Goal: Transaction & Acquisition: Purchase product/service

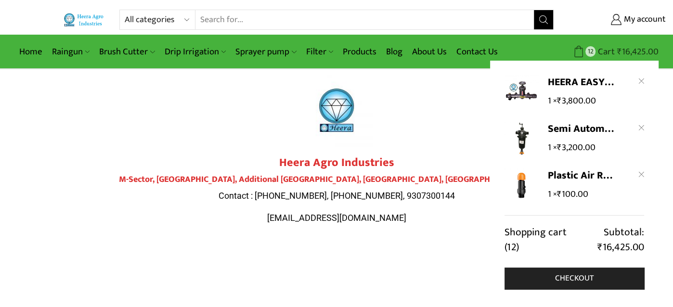
click at [643, 52] on bdi "₹ 16,425.00" at bounding box center [637, 51] width 41 height 15
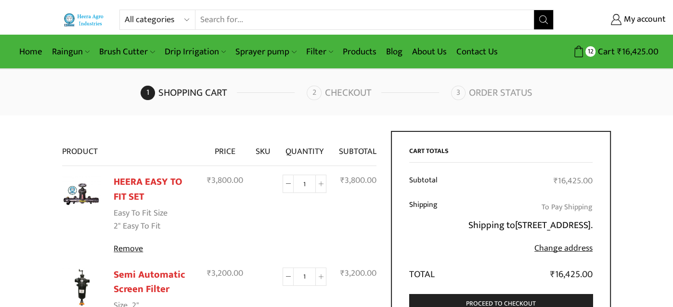
click at [81, 16] on img at bounding box center [84, 19] width 41 height 13
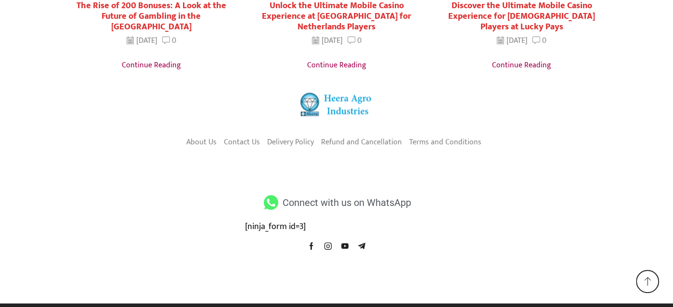
scroll to position [1921, 0]
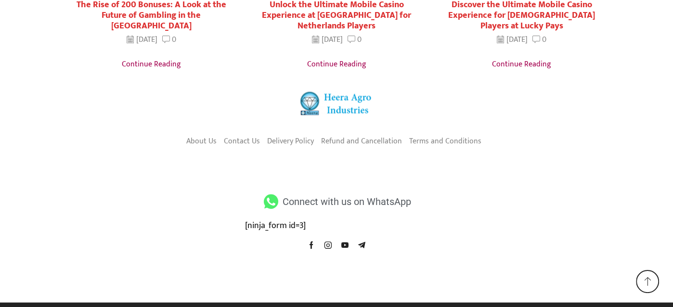
click at [274, 194] on icon at bounding box center [271, 201] width 18 height 14
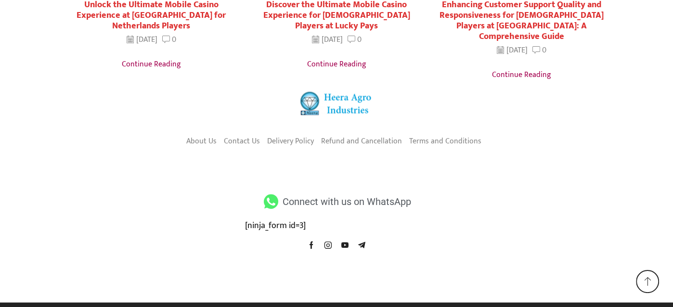
click at [339, 193] on span "Connect with us on WhatsApp" at bounding box center [345, 201] width 131 height 17
click at [382, 193] on span "Connect with us on WhatsApp" at bounding box center [345, 201] width 131 height 17
click at [399, 193] on span "Connect with us on WhatsApp" at bounding box center [345, 201] width 131 height 17
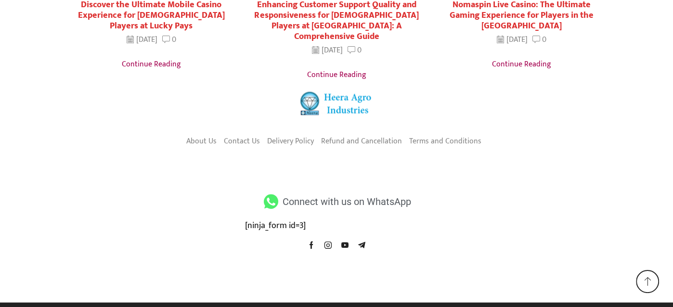
click at [306, 220] on div "[ninja_form id=3]" at bounding box center [336, 226] width 183 height 13
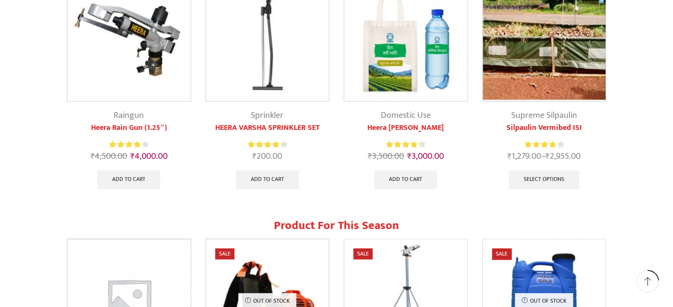
scroll to position [0, 0]
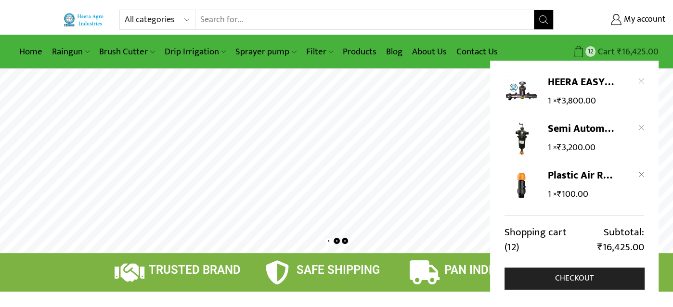
click at [630, 48] on bdi "₹ 16,425.00" at bounding box center [637, 51] width 41 height 15
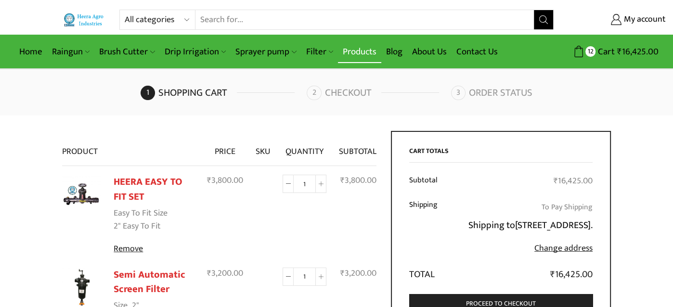
click at [349, 52] on link "Products" at bounding box center [359, 51] width 43 height 23
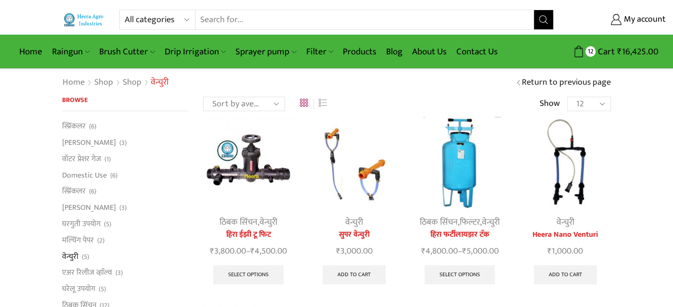
click at [569, 194] on img at bounding box center [565, 162] width 91 height 91
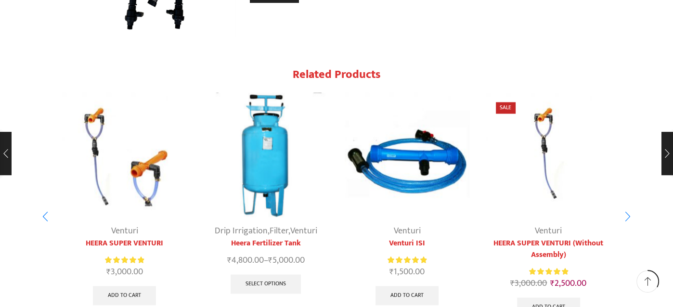
scroll to position [1153, 0]
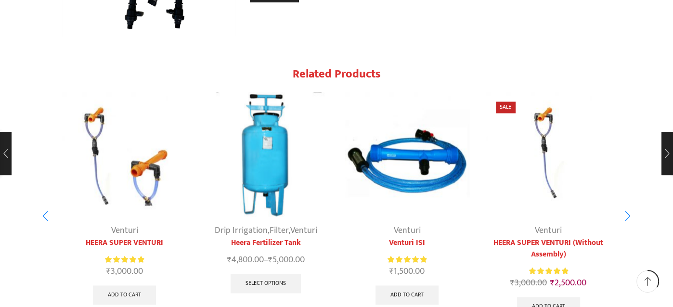
click at [418, 147] on img "3 / 5" at bounding box center [407, 154] width 125 height 125
click at [405, 223] on link "Venturi" at bounding box center [407, 230] width 27 height 14
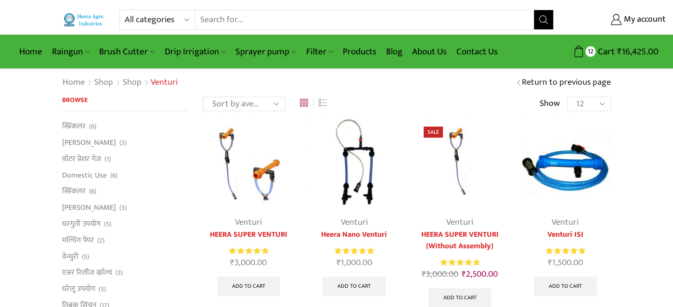
click at [561, 222] on link "Venturi" at bounding box center [565, 222] width 27 height 14
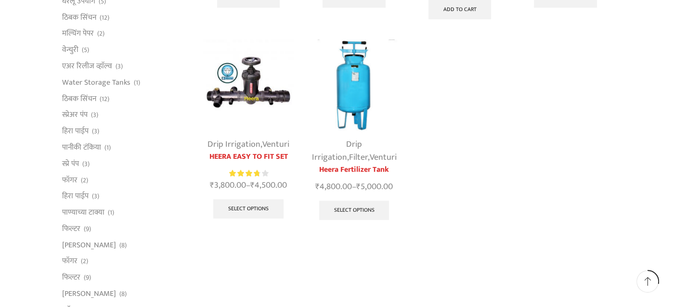
scroll to position [289, 0]
